Goal: Navigation & Orientation: Find specific page/section

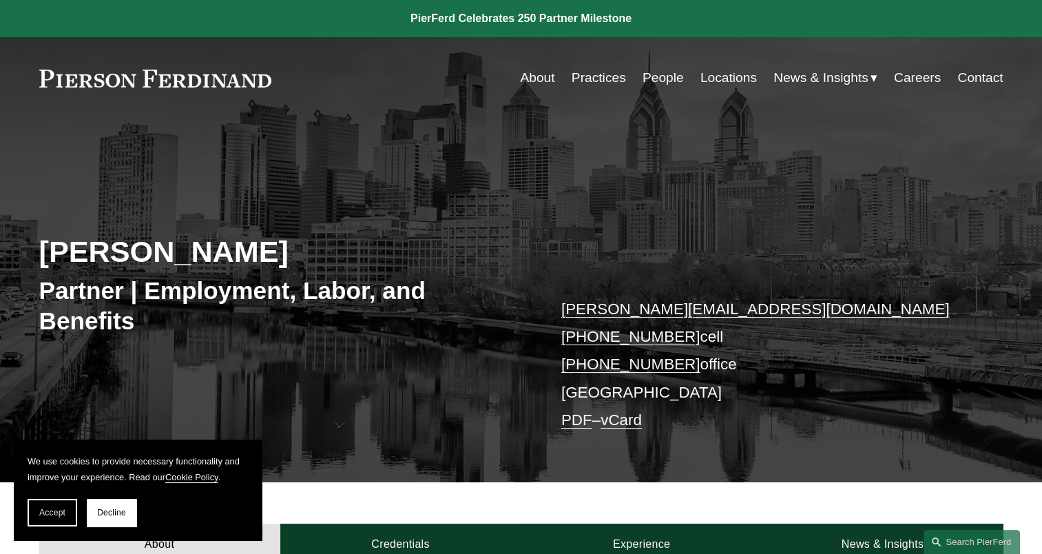
click at [706, 80] on link "Locations" at bounding box center [728, 78] width 56 height 26
